Goal: Task Accomplishment & Management: Manage account settings

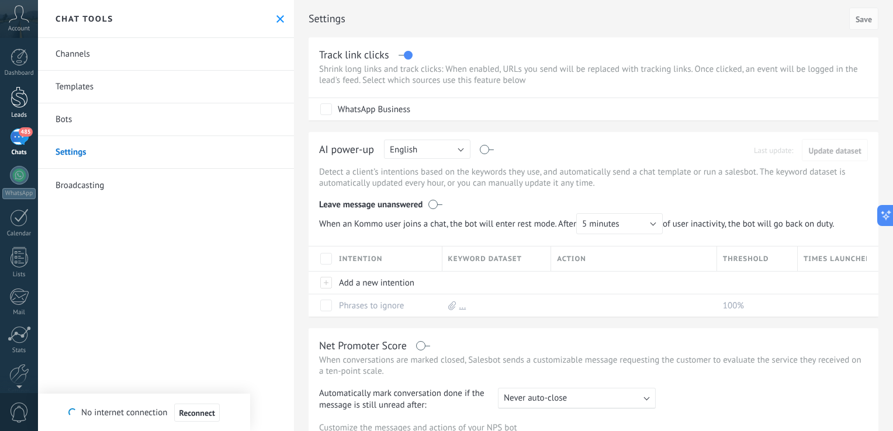
click at [24, 105] on div at bounding box center [20, 97] width 18 height 22
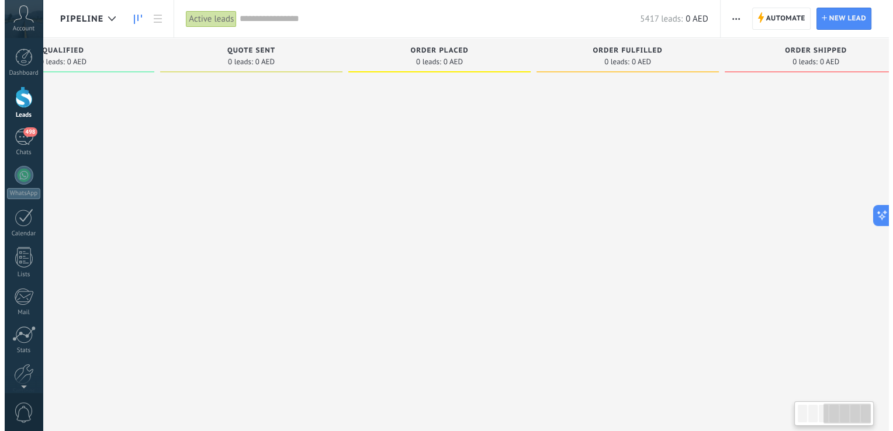
scroll to position [0, 506]
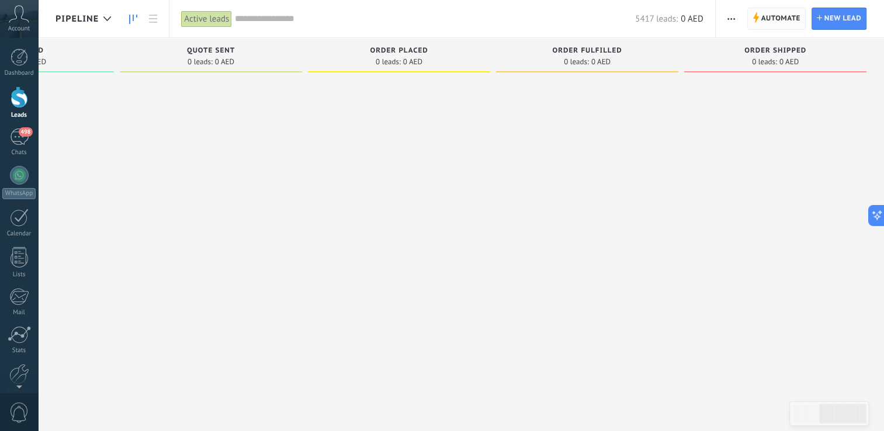
click at [758, 17] on use at bounding box center [756, 17] width 6 height 11
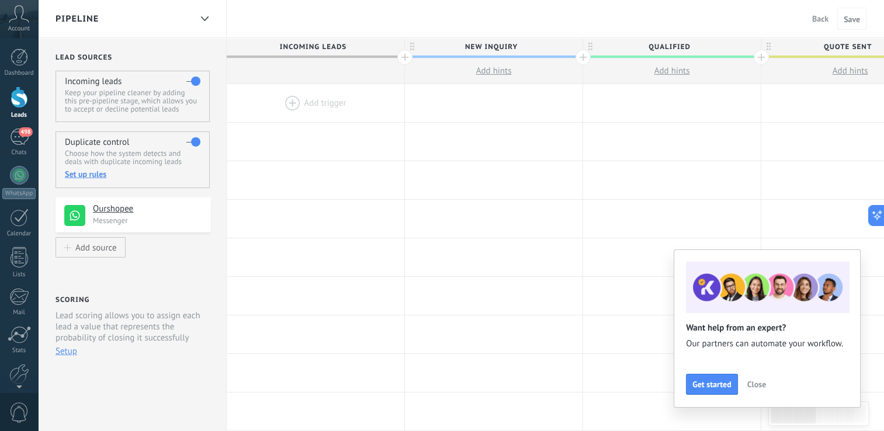
click at [486, 74] on span "Add hints" at bounding box center [494, 70] width 36 height 11
type textarea "**********"
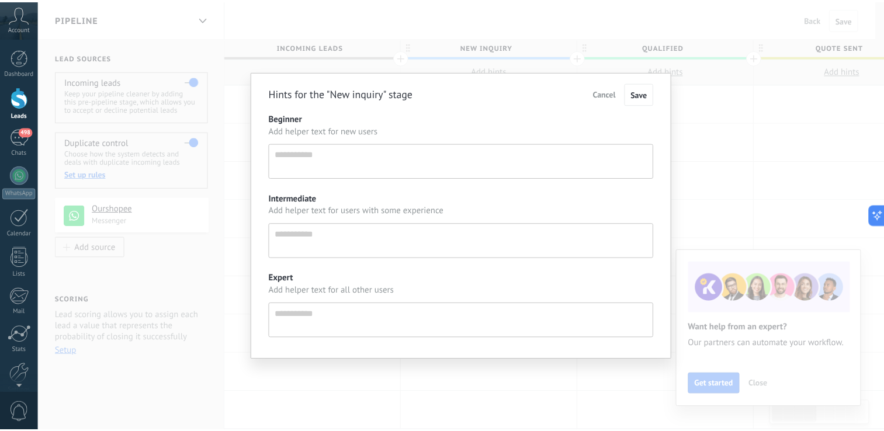
scroll to position [11, 0]
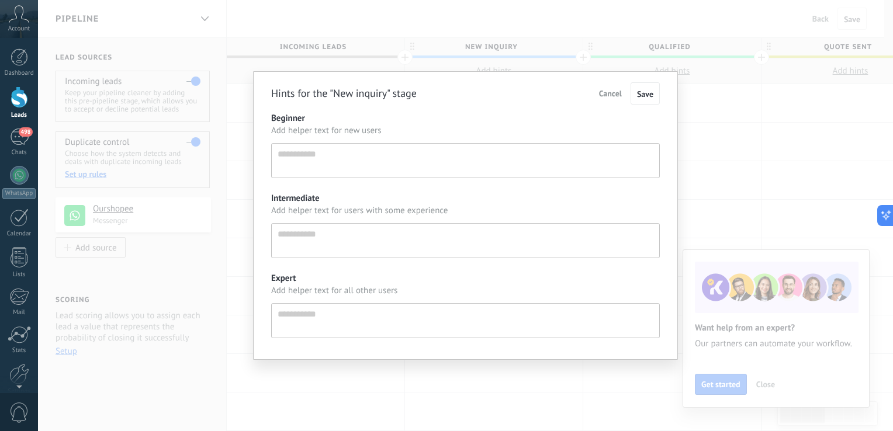
click at [428, 152] on textarea "Beginner" at bounding box center [465, 160] width 389 height 35
click at [611, 92] on span "Cancel" at bounding box center [610, 93] width 23 height 11
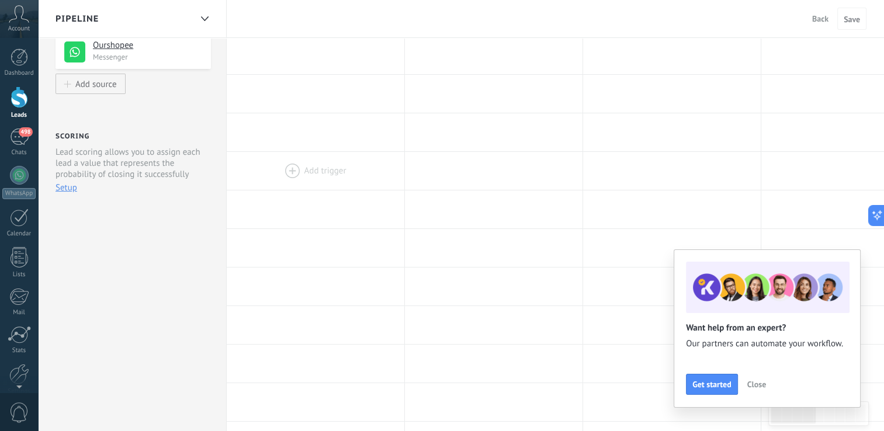
scroll to position [0, 0]
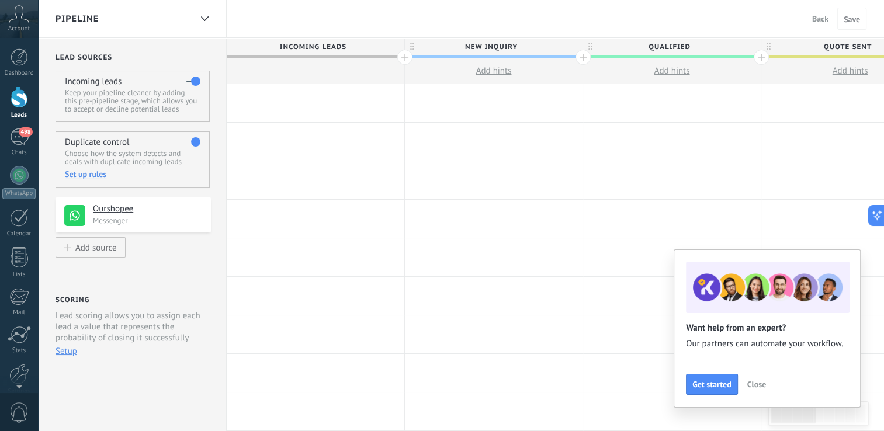
click at [525, 199] on div "Add trigger" at bounding box center [494, 180] width 178 height 39
click at [753, 382] on span "Close" at bounding box center [756, 384] width 19 height 8
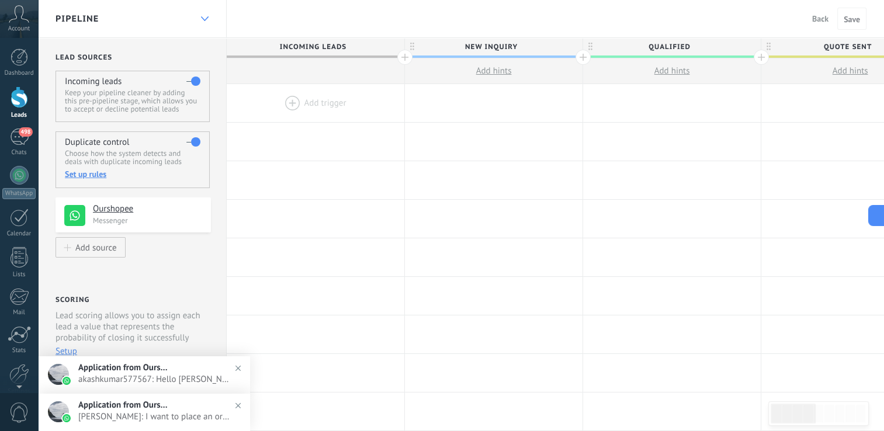
click at [201, 19] on icon at bounding box center [205, 18] width 8 height 5
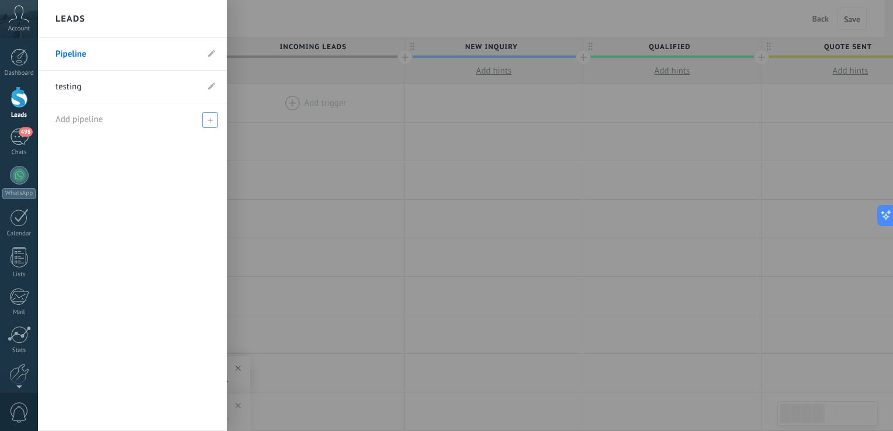
click at [207, 117] on icon at bounding box center [209, 119] width 5 height 5
click at [337, 191] on div at bounding box center [484, 215] width 893 height 431
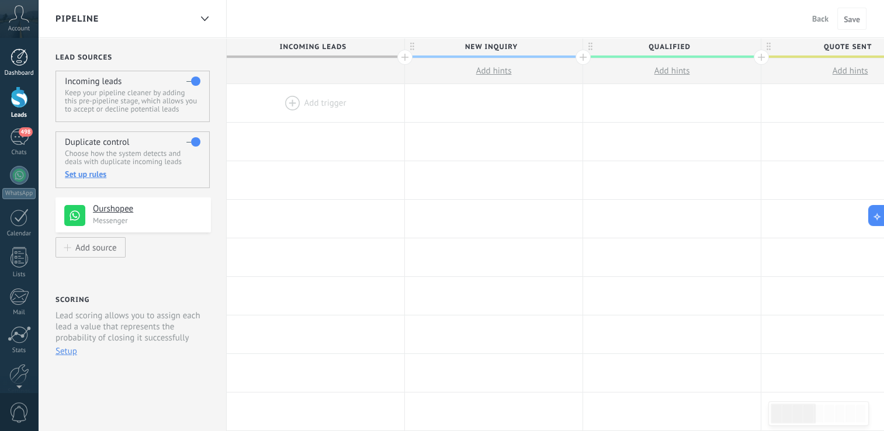
click at [20, 61] on div at bounding box center [20, 58] width 18 height 18
